Goal: Task Accomplishment & Management: Complete application form

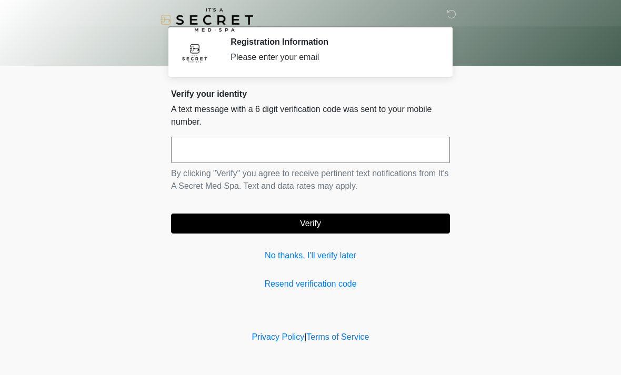
click at [358, 152] on input "text" at bounding box center [310, 150] width 279 height 26
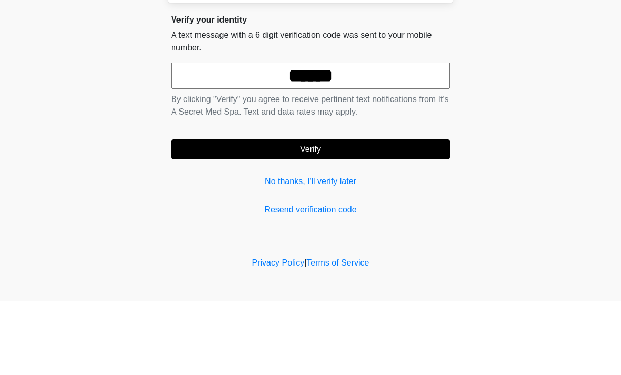
type input "******"
click at [407, 214] on button "Verify" at bounding box center [310, 224] width 279 height 20
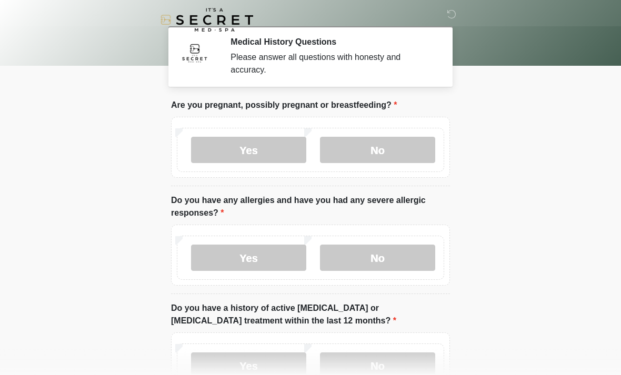
click at [395, 147] on label "No" at bounding box center [377, 150] width 115 height 26
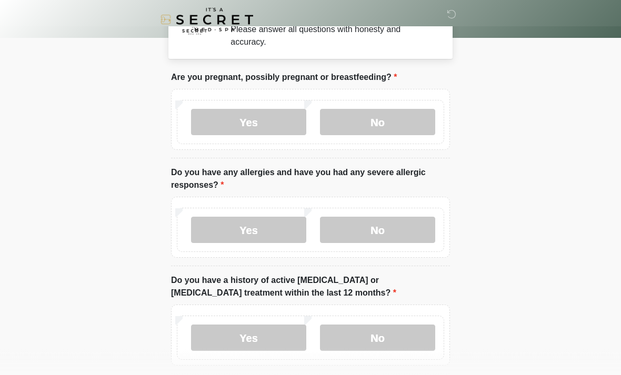
click at [394, 233] on label "No" at bounding box center [377, 230] width 115 height 26
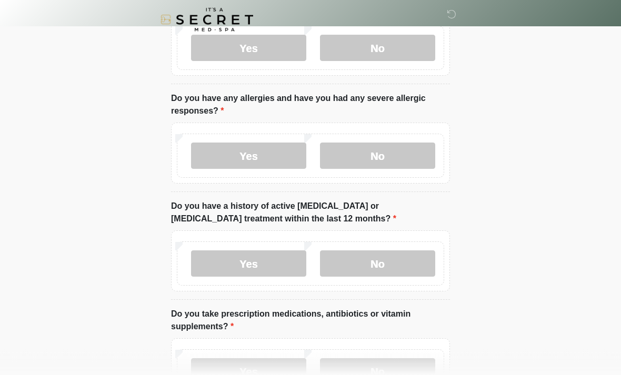
click at [403, 261] on label "No" at bounding box center [377, 264] width 115 height 26
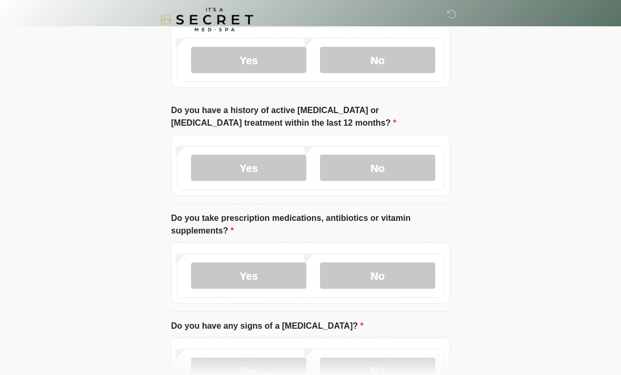
scroll to position [198, 0]
click at [398, 277] on label "No" at bounding box center [377, 275] width 115 height 26
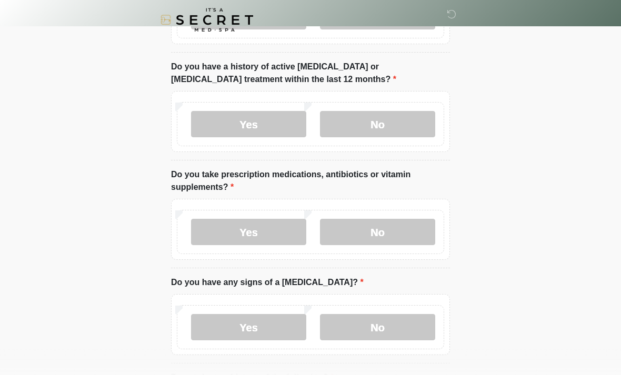
scroll to position [280, 0]
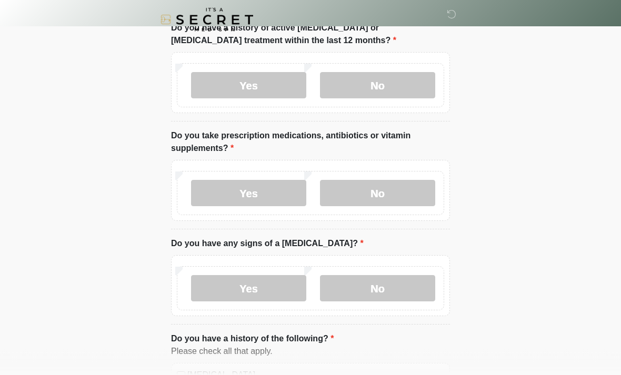
click at [385, 287] on label "No" at bounding box center [377, 289] width 115 height 26
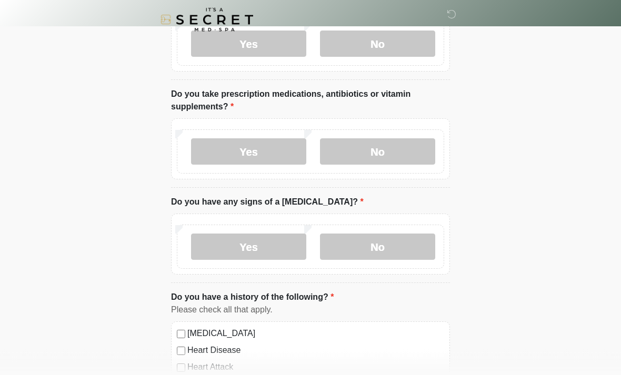
scroll to position [321, 0]
click at [278, 143] on label "Yes" at bounding box center [248, 152] width 115 height 26
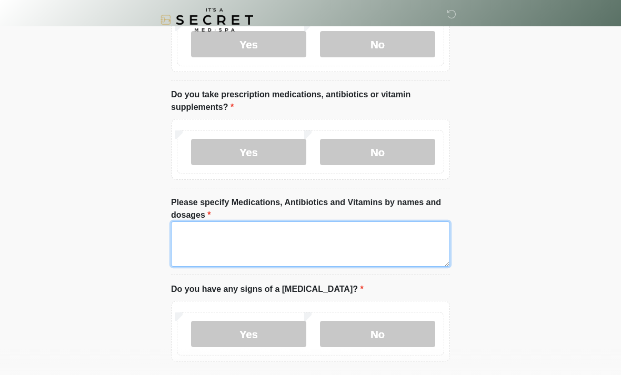
click at [238, 247] on textarea "Please specify Medications, Antibiotics and Vitamins by names and dosages" at bounding box center [310, 243] width 279 height 45
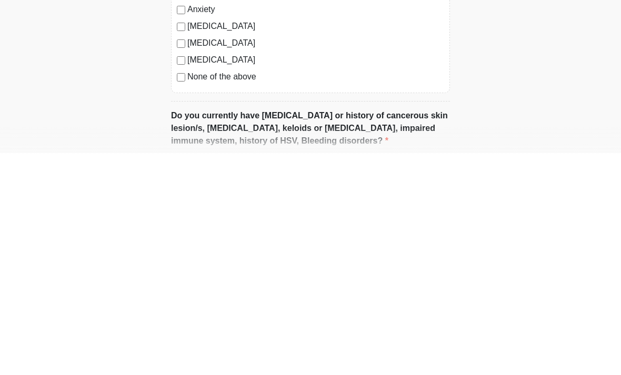
scroll to position [645, 0]
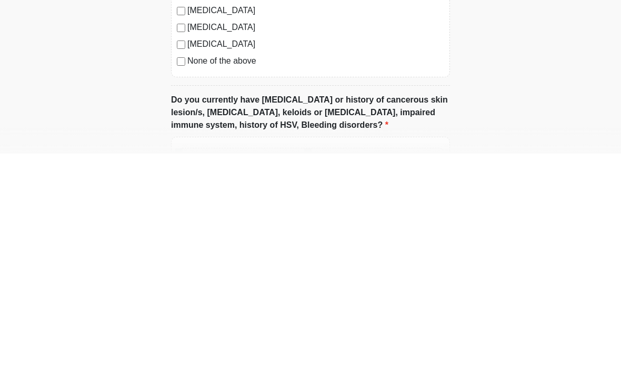
type textarea "***"
click at [198, 276] on label "None of the above" at bounding box center [315, 282] width 257 height 13
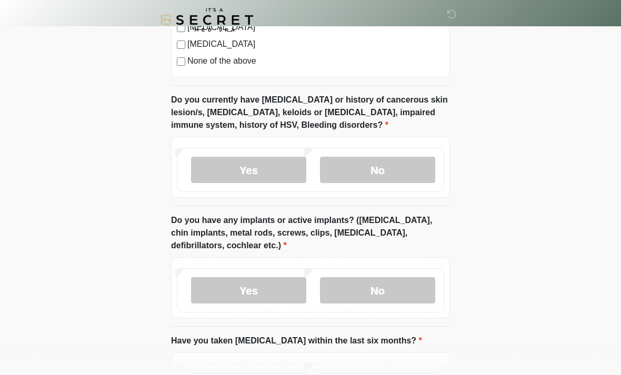
click at [393, 165] on label "No" at bounding box center [377, 170] width 115 height 26
click at [394, 291] on label "No" at bounding box center [377, 290] width 115 height 26
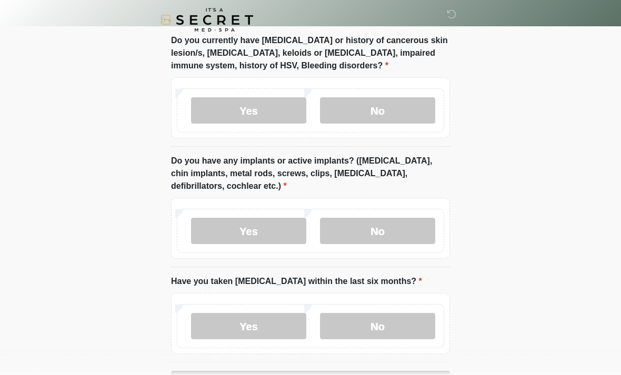
scroll to position [962, 0]
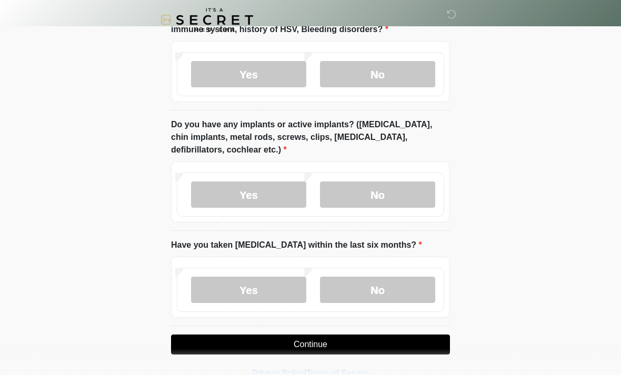
click at [391, 285] on label "No" at bounding box center [377, 290] width 115 height 26
click at [383, 340] on button "Continue" at bounding box center [310, 344] width 279 height 20
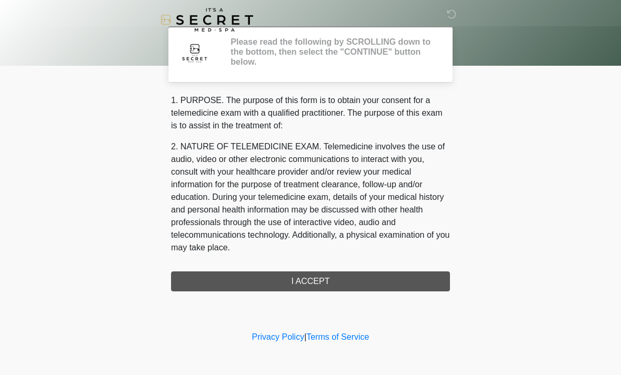
scroll to position [0, 0]
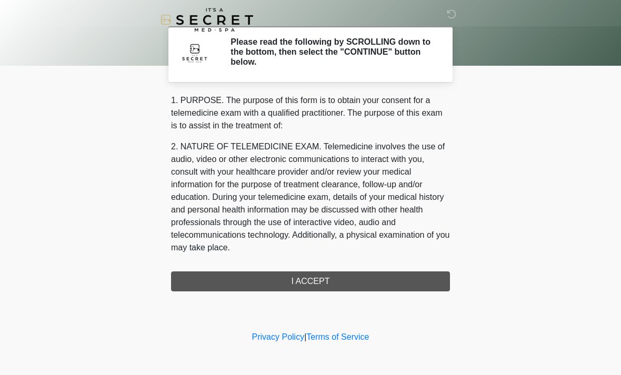
click at [350, 280] on div "1. PURPOSE. The purpose of this form is to obtain your consent for a telemedici…" at bounding box center [310, 192] width 279 height 197
click at [323, 279] on div "1. PURPOSE. The purpose of this form is to obtain your consent for a telemedici…" at bounding box center [310, 192] width 279 height 197
click at [346, 281] on div "1. PURPOSE. The purpose of this form is to obtain your consent for a telemedici…" at bounding box center [310, 192] width 279 height 197
click at [351, 279] on div "1. PURPOSE. The purpose of this form is to obtain your consent for a telemedici…" at bounding box center [310, 192] width 279 height 197
click at [333, 281] on div "1. PURPOSE. The purpose of this form is to obtain your consent for a telemedici…" at bounding box center [310, 192] width 279 height 197
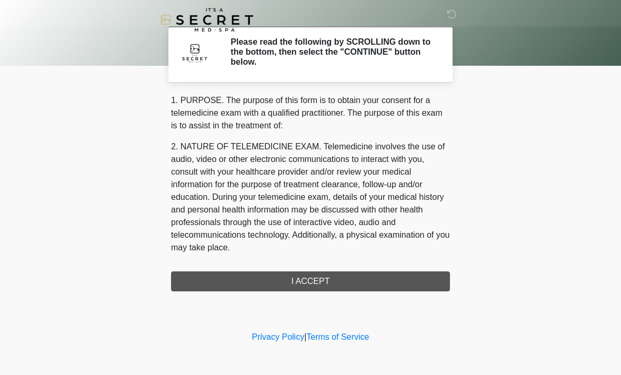
click at [341, 279] on div "1. PURPOSE. The purpose of this form is to obtain your consent for a telemedici…" at bounding box center [310, 192] width 279 height 197
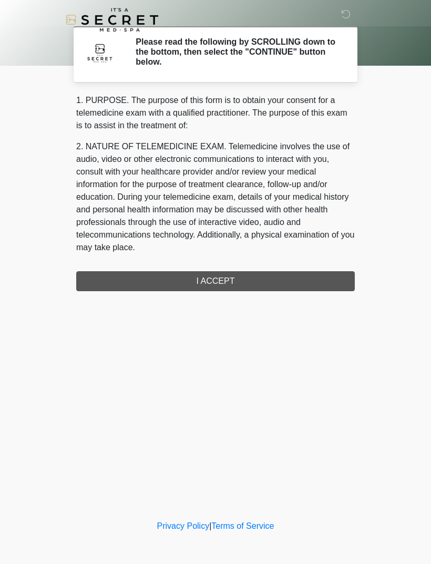
click at [244, 277] on div "1. PURPOSE. The purpose of this form is to obtain your consent for a telemedici…" at bounding box center [215, 192] width 279 height 197
click at [298, 279] on div "1. PURPOSE. The purpose of this form is to obtain your consent for a telemedici…" at bounding box center [215, 192] width 279 height 197
click at [230, 279] on div "1. PURPOSE. The purpose of this form is to obtain your consent for a telemedici…" at bounding box center [215, 192] width 279 height 197
click at [229, 278] on div "1. PURPOSE. The purpose of this form is to obtain your consent for a telemedici…" at bounding box center [215, 192] width 279 height 197
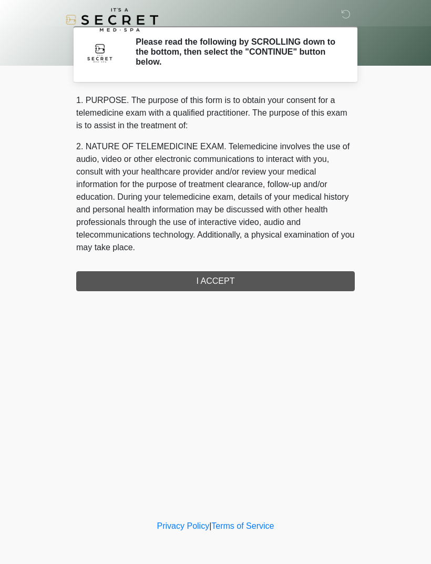
click at [227, 280] on div "1. PURPOSE. The purpose of this form is to obtain your consent for a telemedici…" at bounding box center [215, 192] width 279 height 197
click at [351, 16] on icon at bounding box center [345, 13] width 9 height 9
click at [249, 277] on div "1. PURPOSE. The purpose of this form is to obtain your consent for a telemedici…" at bounding box center [215, 192] width 279 height 197
click at [249, 276] on div "1. PURPOSE. The purpose of this form is to obtain your consent for a telemedici…" at bounding box center [215, 192] width 279 height 197
click at [257, 273] on div "1. PURPOSE. The purpose of this form is to obtain your consent for a telemedici…" at bounding box center [215, 192] width 279 height 197
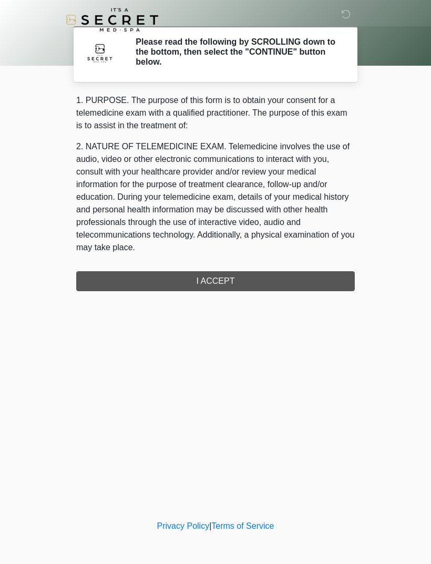
click at [259, 276] on div "1. PURPOSE. The purpose of this form is to obtain your consent for a telemedici…" at bounding box center [215, 192] width 279 height 197
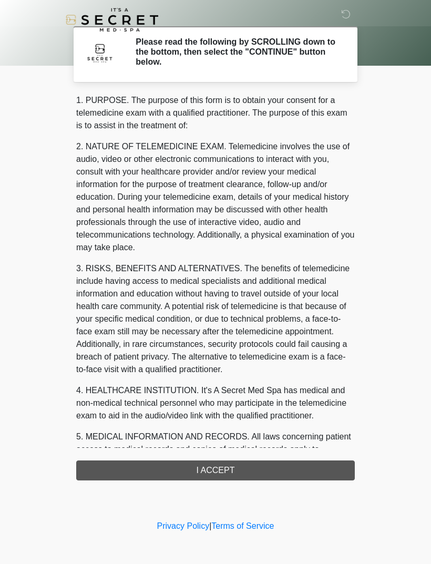
click at [251, 467] on div "1. PURPOSE. The purpose of this form is to obtain your consent for a telemedici…" at bounding box center [215, 287] width 279 height 387
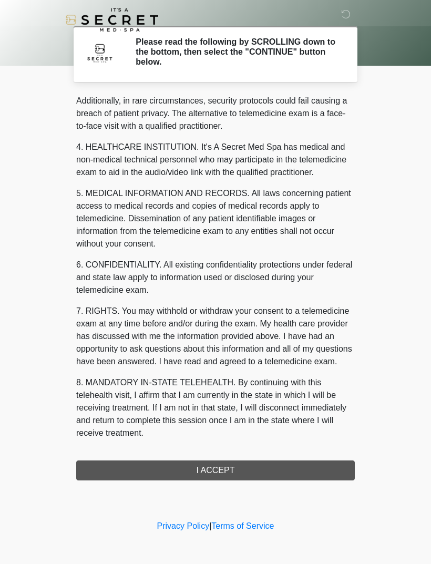
click at [238, 471] on button "I ACCEPT" at bounding box center [215, 471] width 279 height 20
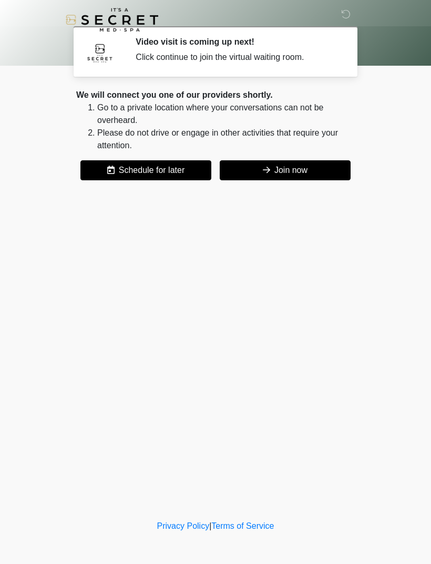
click at [292, 171] on button "Join now" at bounding box center [285, 170] width 131 height 20
